Goal: Task Accomplishment & Management: Complete application form

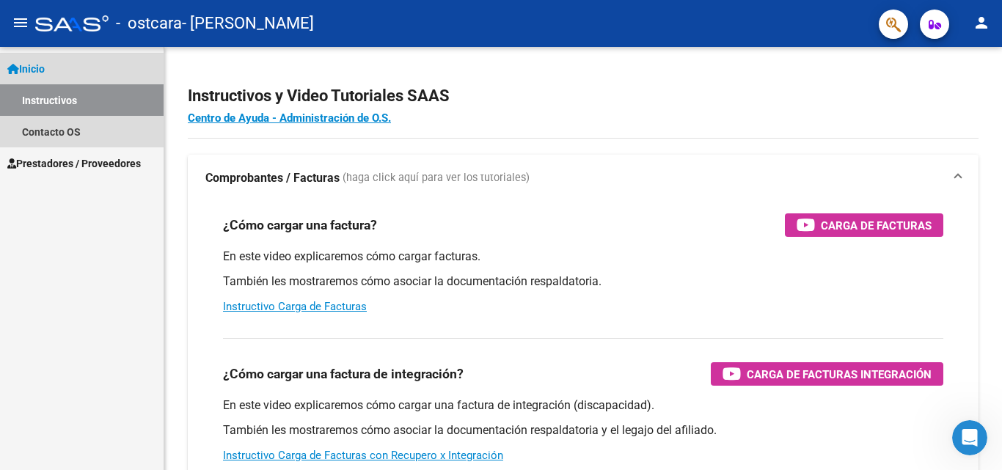
click at [56, 62] on link "Inicio" at bounding box center [82, 69] width 164 height 32
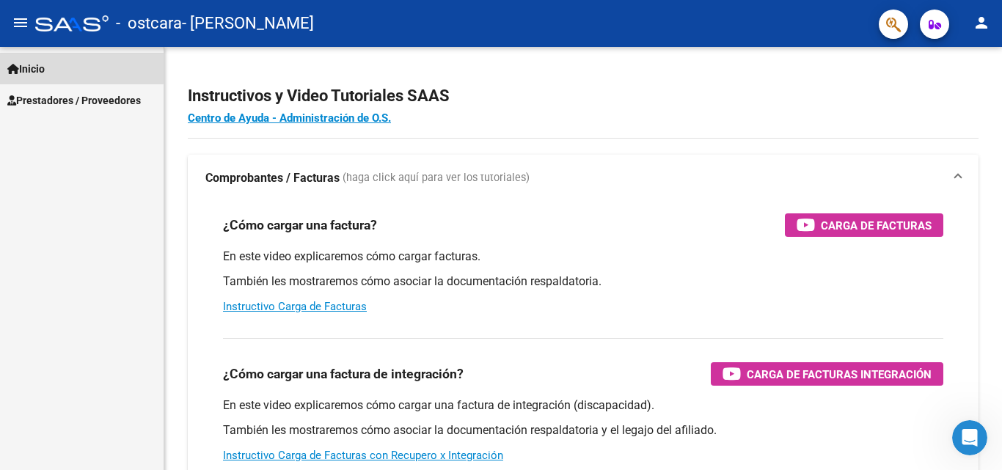
click at [56, 62] on link "Inicio" at bounding box center [82, 69] width 164 height 32
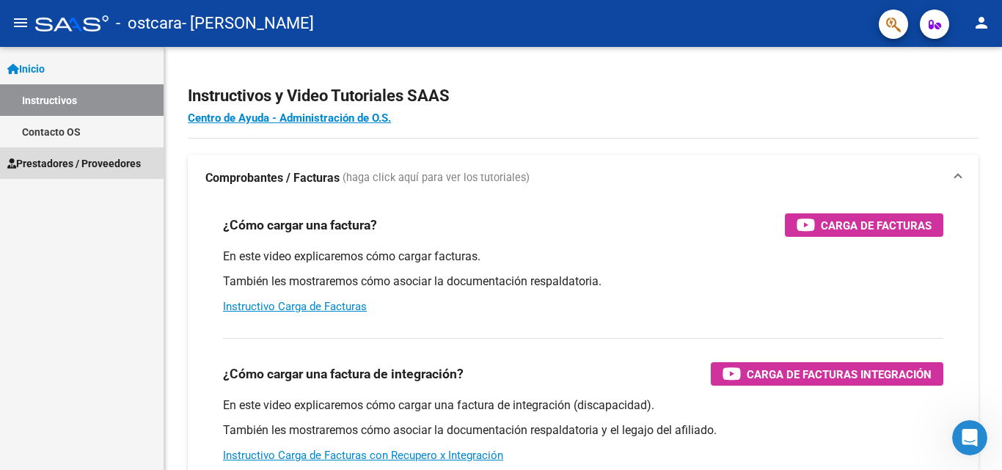
click at [56, 150] on link "Prestadores / Proveedores" at bounding box center [82, 163] width 164 height 32
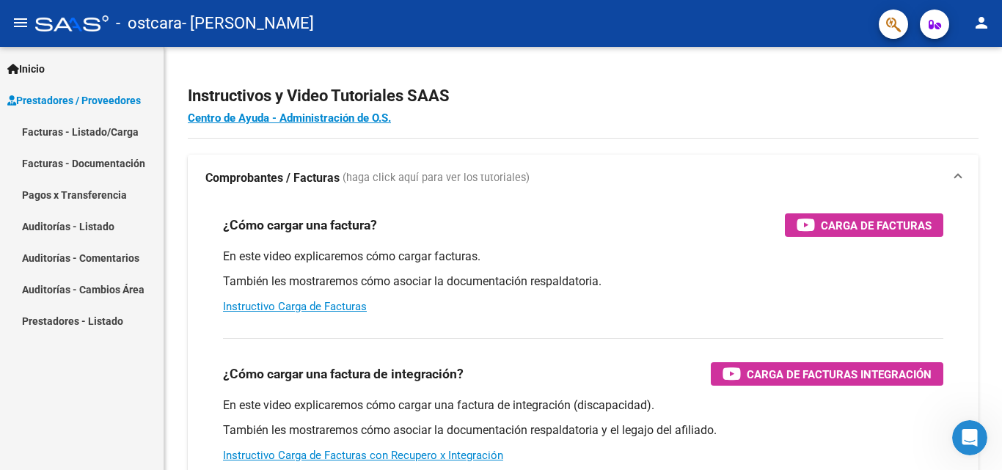
click at [79, 134] on link "Facturas - Listado/Carga" at bounding box center [82, 132] width 164 height 32
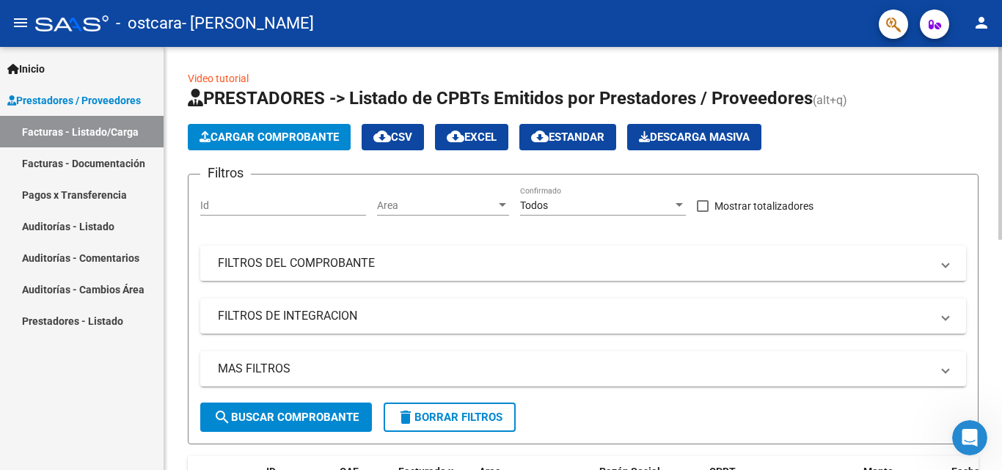
click at [299, 269] on mat-panel-title "FILTROS DEL COMPROBANTE" at bounding box center [574, 263] width 713 height 16
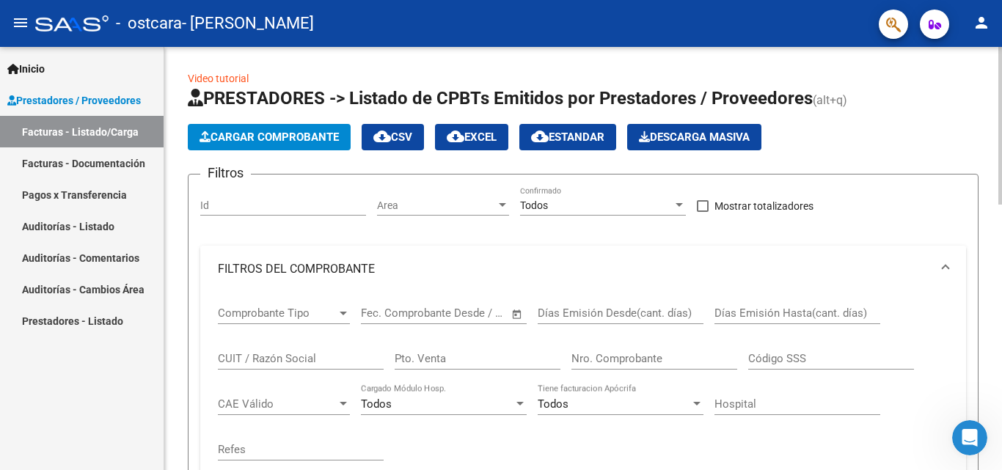
click at [299, 269] on mat-panel-title "FILTROS DEL COMPROBANTE" at bounding box center [574, 269] width 713 height 16
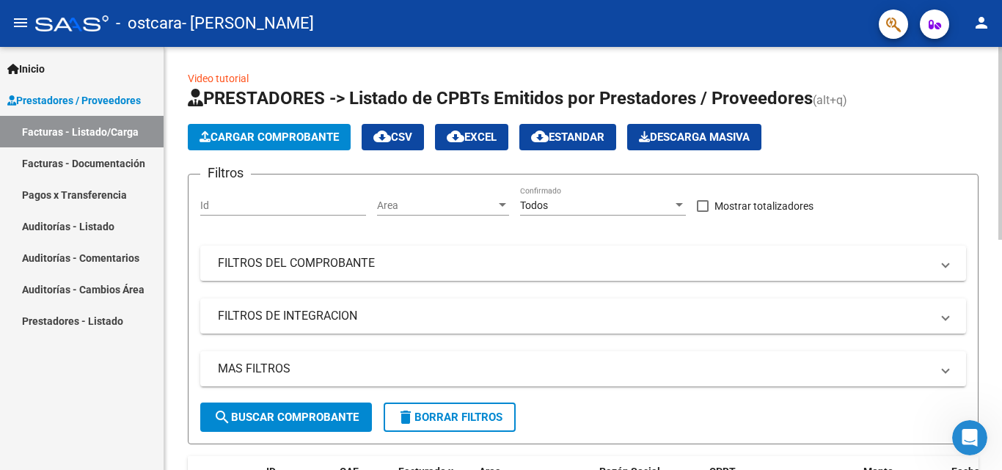
click at [265, 141] on span "Cargar Comprobante" at bounding box center [269, 137] width 139 height 13
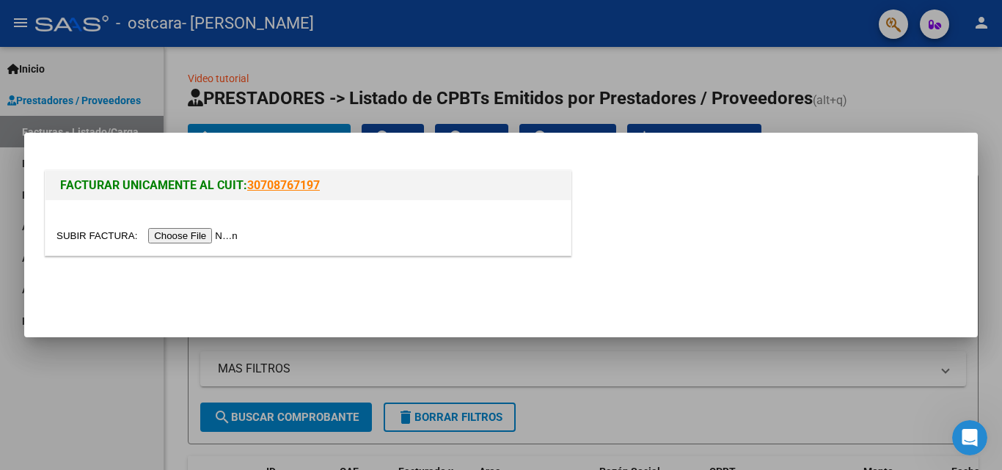
click at [187, 238] on input "file" at bounding box center [150, 235] width 186 height 15
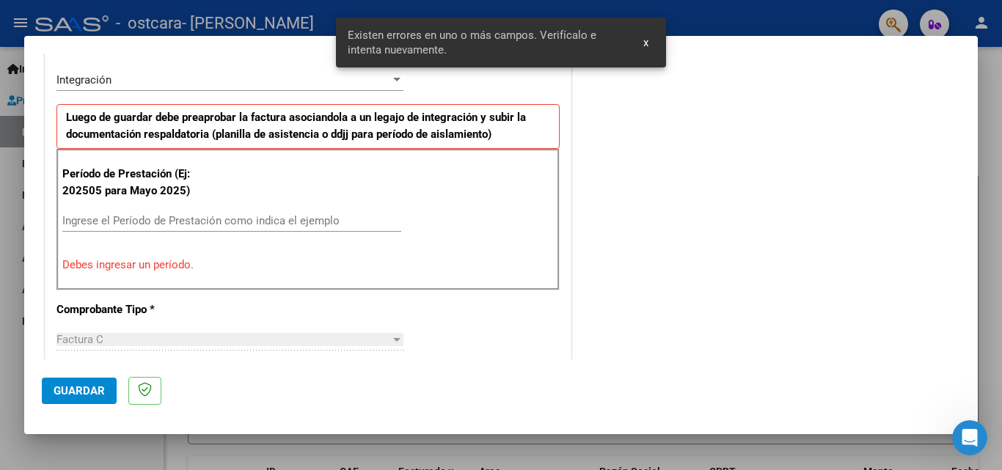
scroll to position [359, 0]
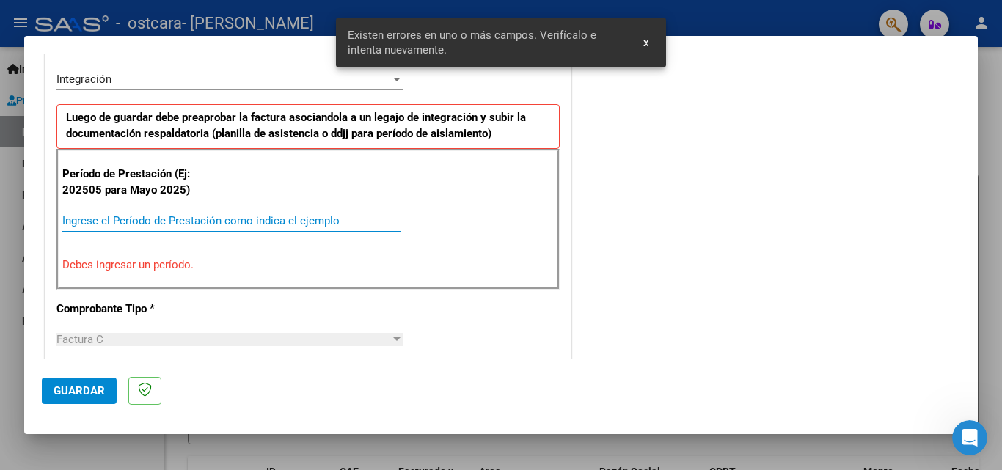
click at [174, 215] on input "Ingrese el Período de Prestación como indica el ejemplo" at bounding box center [231, 220] width 339 height 13
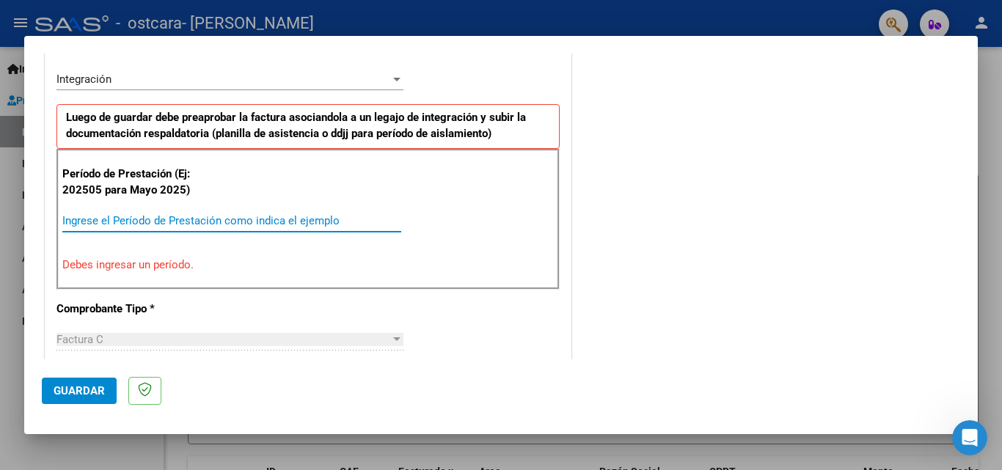
click at [167, 218] on input "Ingrese el Período de Prestación como indica el ejemplo" at bounding box center [231, 220] width 339 height 13
type input "0"
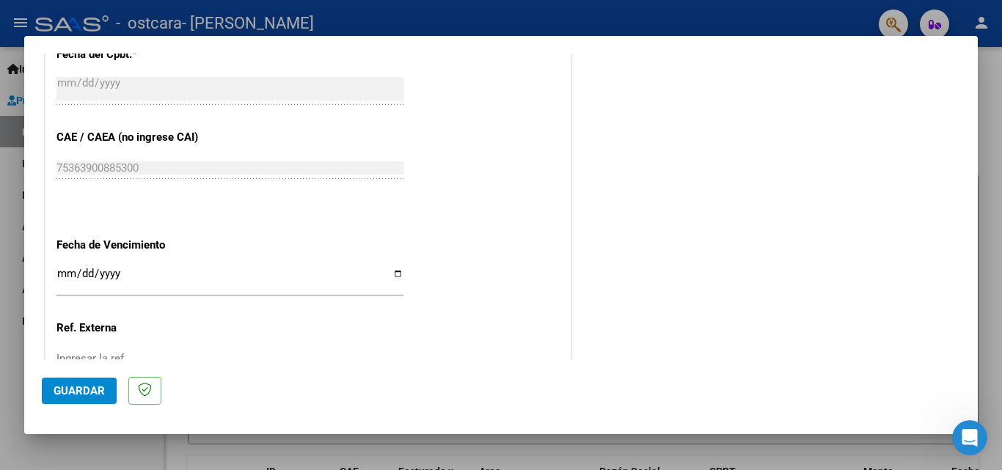
scroll to position [985, 0]
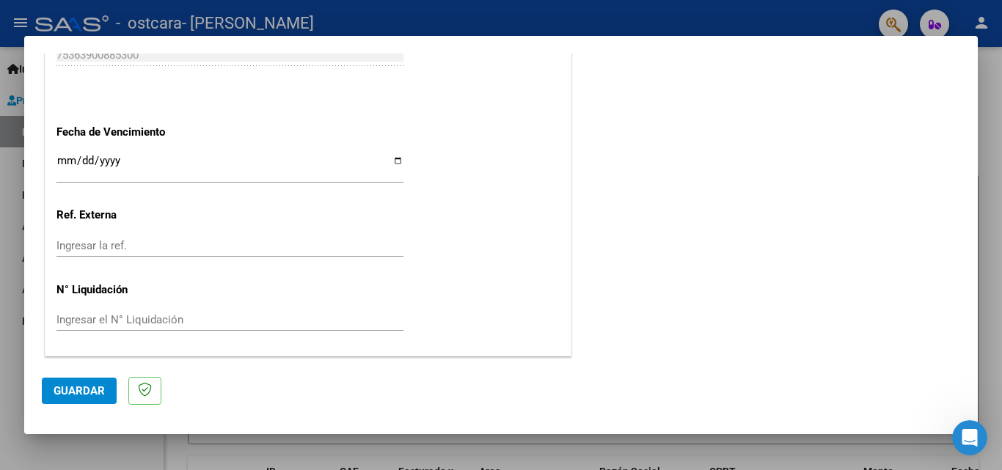
type input "202508"
click at [61, 390] on span "Guardar" at bounding box center [79, 391] width 51 height 13
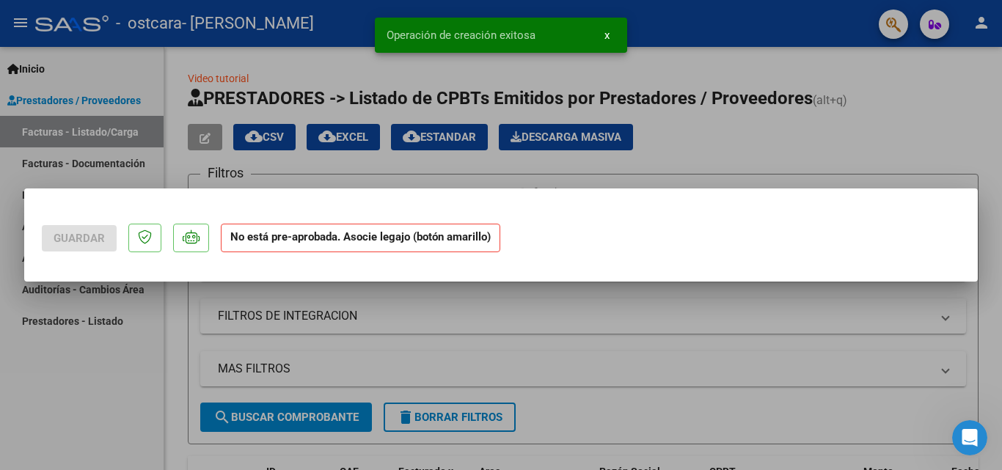
scroll to position [0, 0]
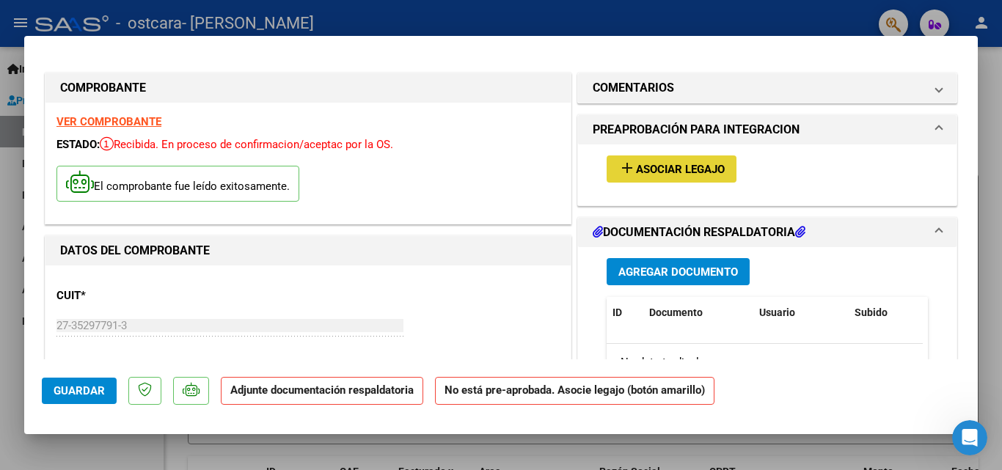
click at [679, 170] on span "Asociar Legajo" at bounding box center [680, 169] width 89 height 13
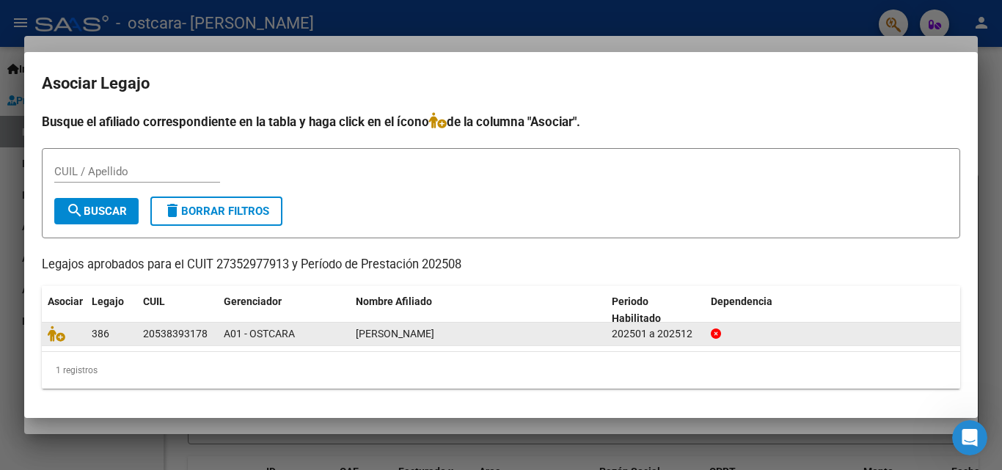
drag, startPoint x: 544, startPoint y: 336, endPoint x: 495, endPoint y: 335, distance: 49.2
click at [531, 336] on div "[PERSON_NAME]" at bounding box center [478, 334] width 244 height 17
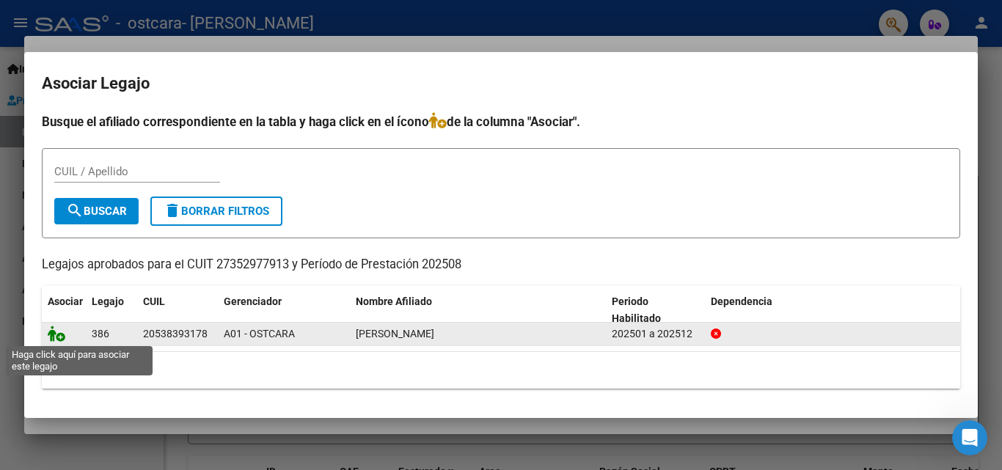
click at [59, 338] on icon at bounding box center [57, 334] width 18 height 16
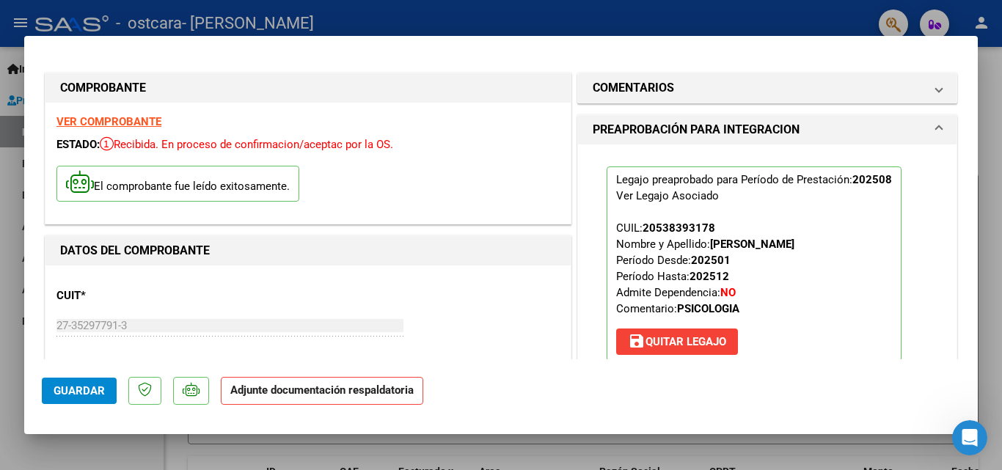
scroll to position [147, 0]
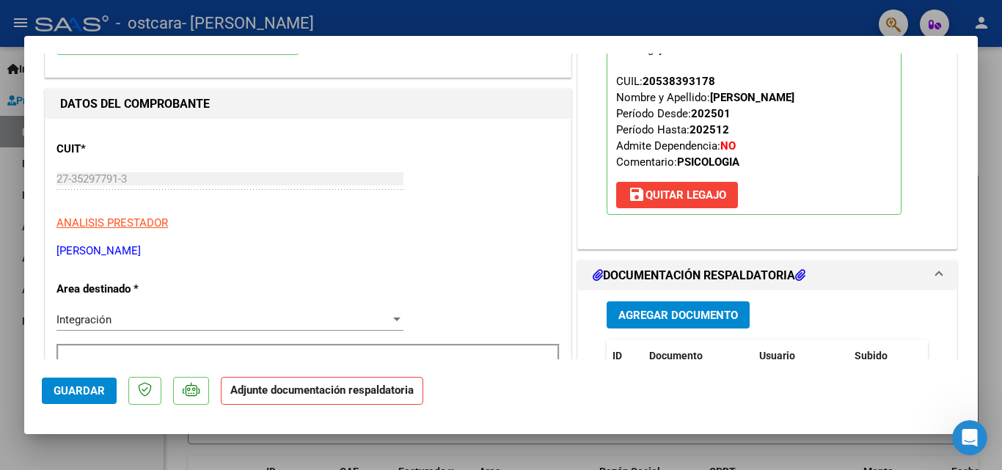
click at [653, 301] on div "Agregar Documento ID Documento Usuario Subido Acción No data to display 0 total…" at bounding box center [767, 437] width 343 height 293
click at [654, 305] on button "Agregar Documento" at bounding box center [678, 315] width 143 height 27
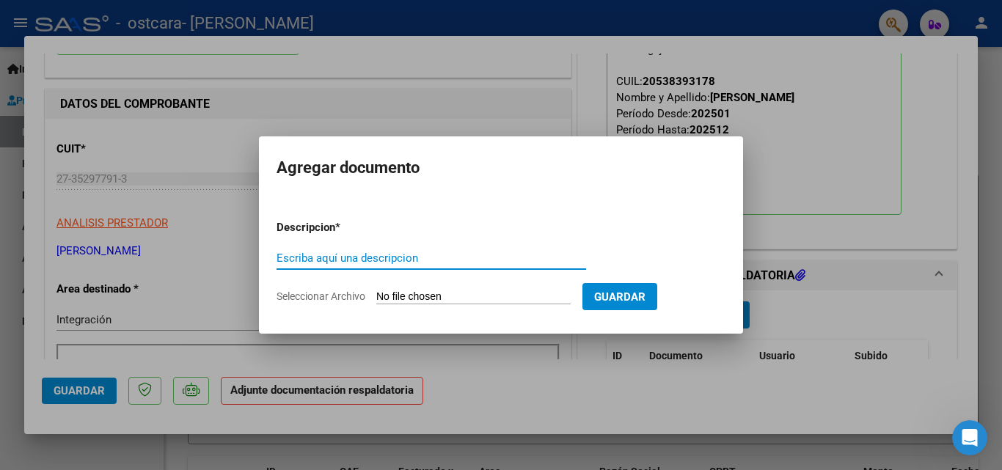
click at [350, 258] on input "Escriba aquí una descripcion" at bounding box center [432, 258] width 310 height 13
type input "PLANILLA ASISTENCIA AGOSTO"
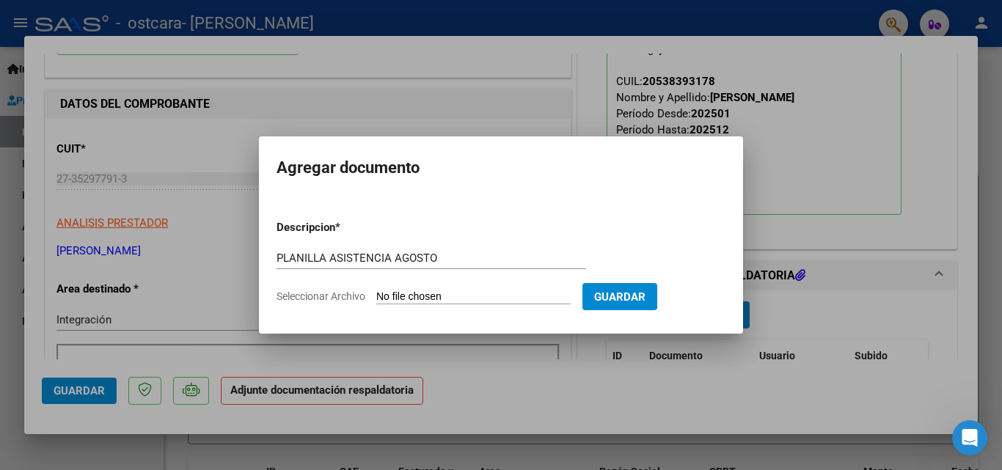
click at [478, 294] on input "Seleccionar Archivo" at bounding box center [473, 298] width 194 height 14
type input "C:\fakepath\[DATE] 11-16.pdf"
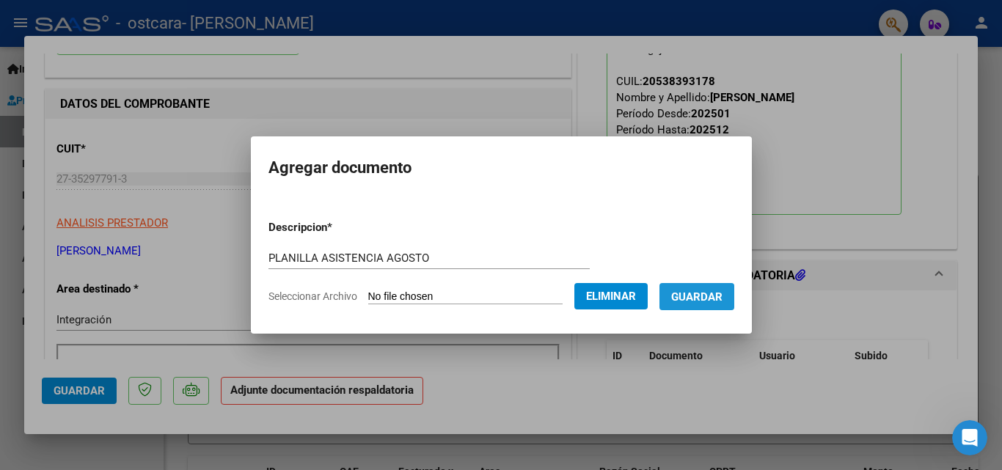
click at [708, 302] on span "Guardar" at bounding box center [696, 297] width 51 height 13
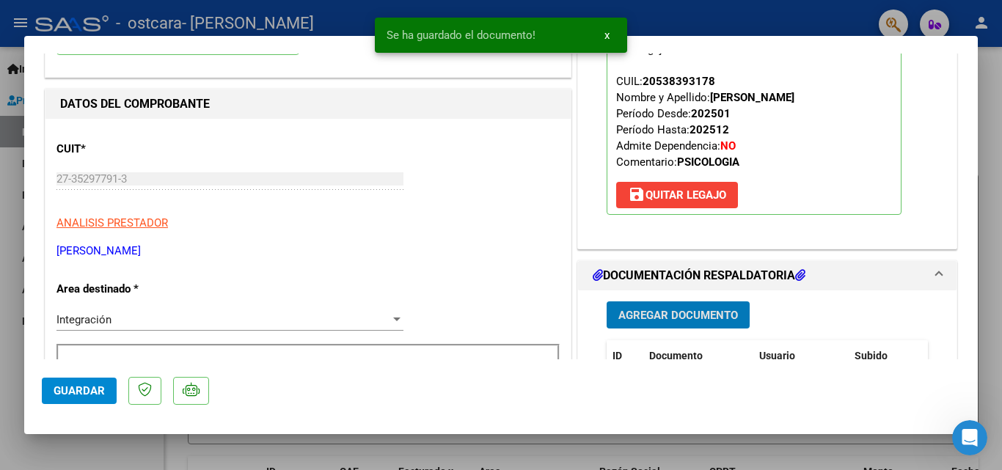
click at [65, 393] on span "Guardar" at bounding box center [79, 391] width 51 height 13
click at [89, 387] on span "Guardar" at bounding box center [79, 391] width 51 height 13
